Goal: Navigation & Orientation: Find specific page/section

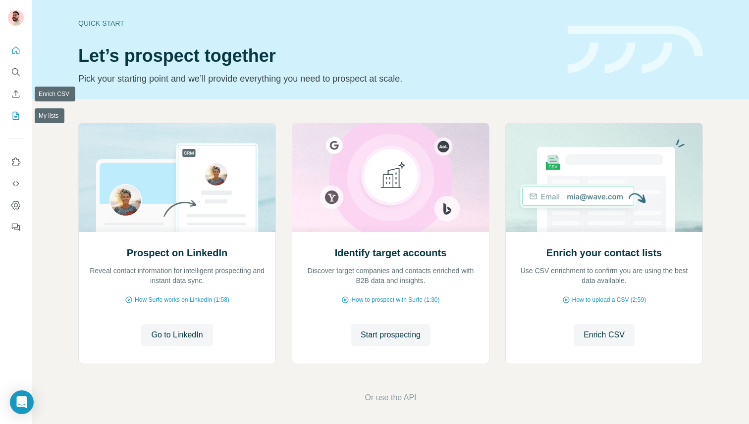
click at [12, 116] on icon "My lists" at bounding box center [16, 116] width 10 height 10
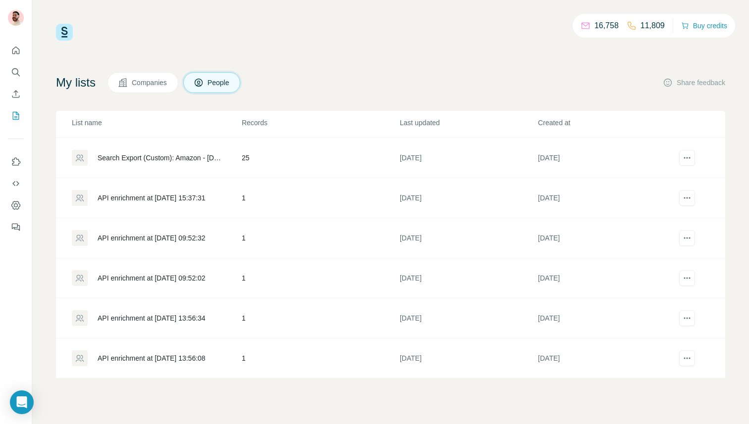
scroll to position [601, 0]
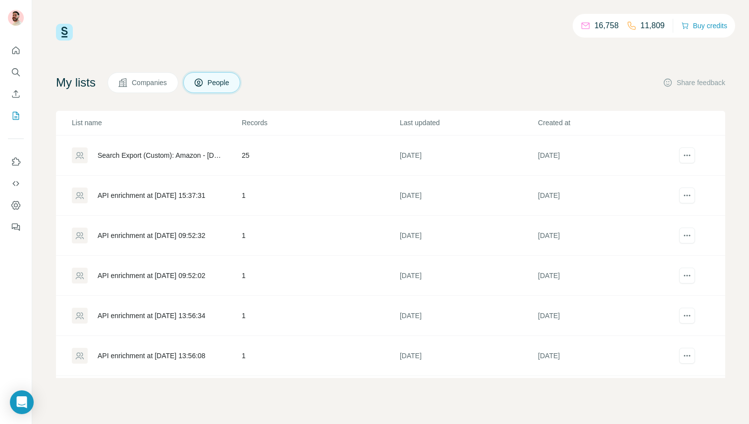
click at [247, 156] on td "25" at bounding box center [320, 156] width 158 height 40
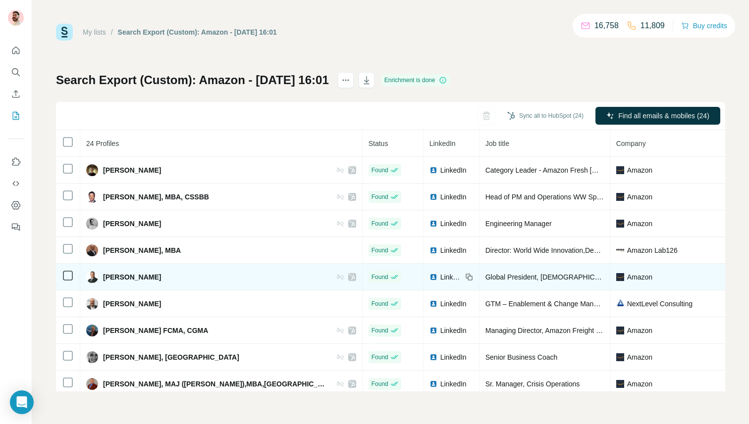
click at [440, 278] on span "LinkedIn" at bounding box center [451, 277] width 22 height 10
